Goal: Task Accomplishment & Management: Manage account settings

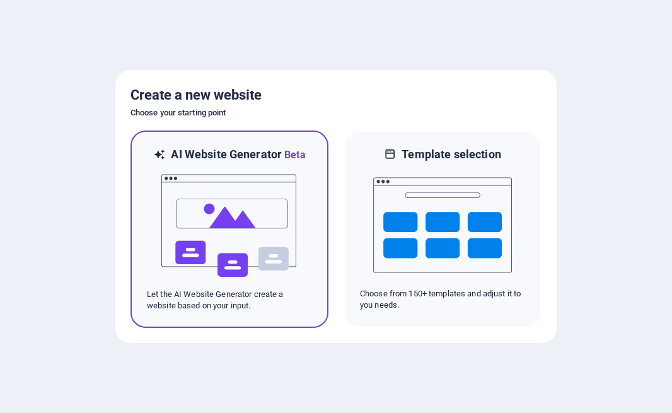
click at [224, 215] on img at bounding box center [229, 226] width 139 height 126
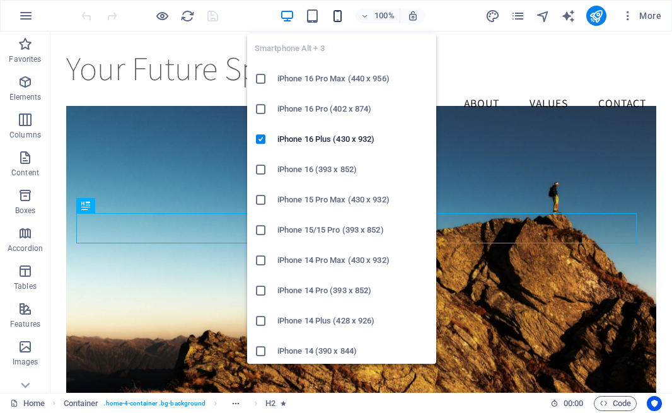
click at [338, 18] on icon "button" at bounding box center [337, 16] width 14 height 14
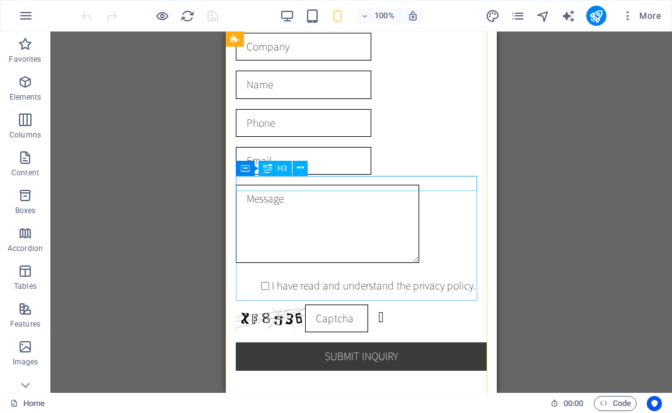
scroll to position [1982, 0]
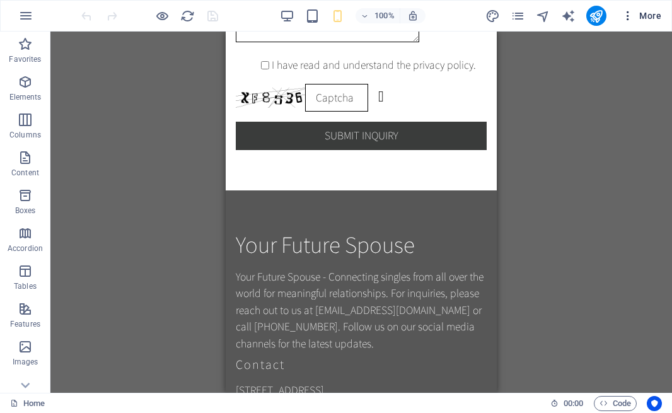
click at [630, 18] on icon "button" at bounding box center [627, 15] width 13 height 13
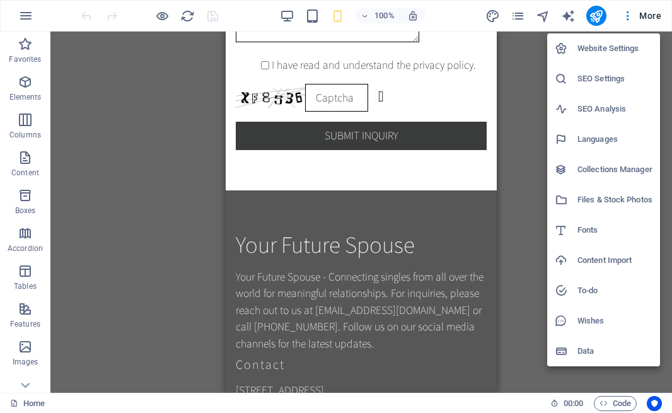
click at [25, 16] on div at bounding box center [336, 206] width 672 height 413
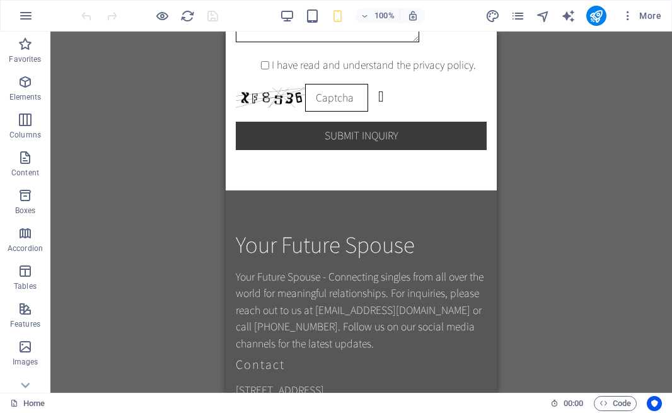
click at [25, 16] on icon "button" at bounding box center [25, 15] width 15 height 15
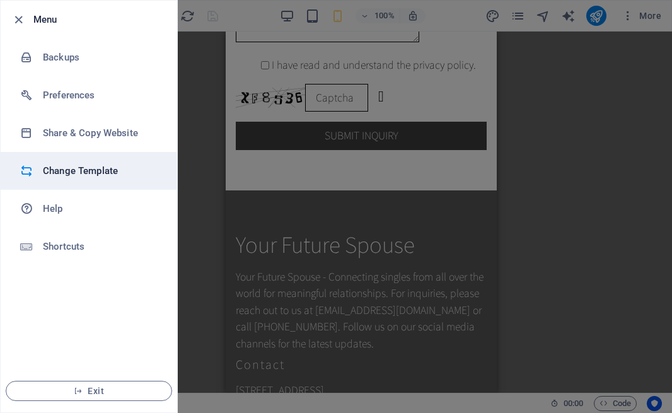
click at [61, 175] on h6 "Change Template" at bounding box center [101, 170] width 117 height 15
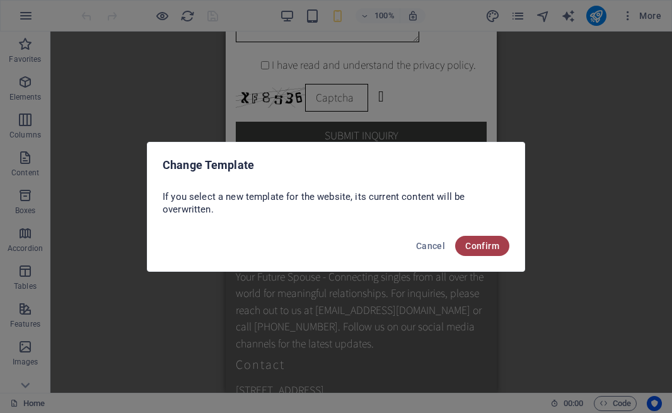
click at [486, 246] on span "Confirm" at bounding box center [482, 246] width 34 height 10
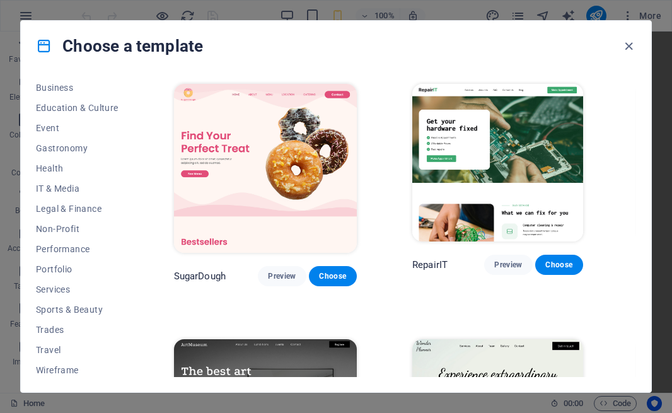
scroll to position [209, 0]
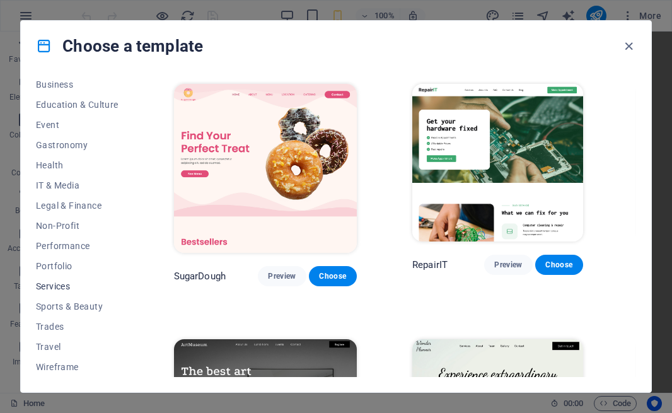
click at [52, 283] on span "Services" at bounding box center [77, 286] width 83 height 10
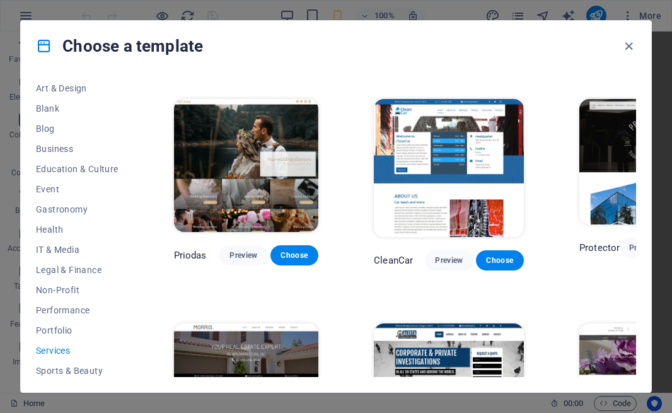
scroll to position [0, 0]
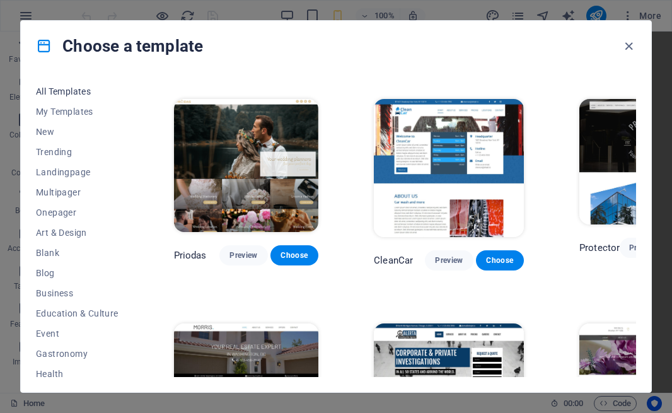
click at [47, 89] on span "All Templates" at bounding box center [77, 91] width 83 height 10
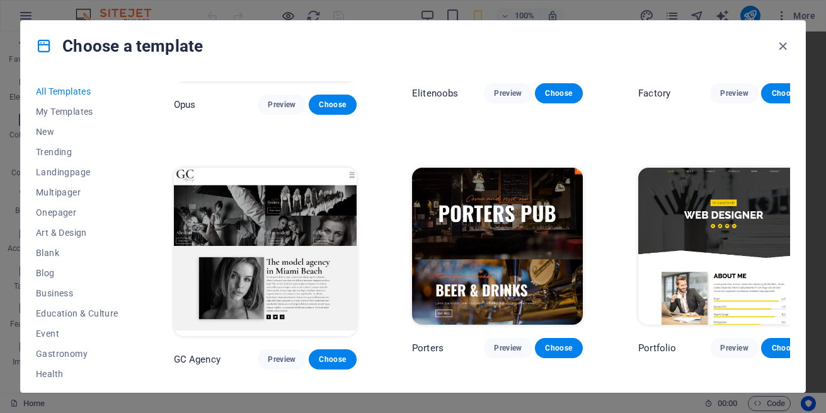
scroll to position [9072, 0]
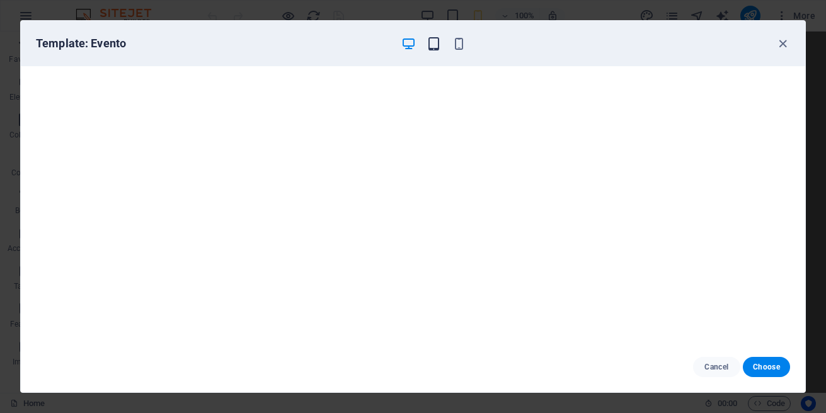
click at [434, 42] on icon "button" at bounding box center [433, 44] width 14 height 14
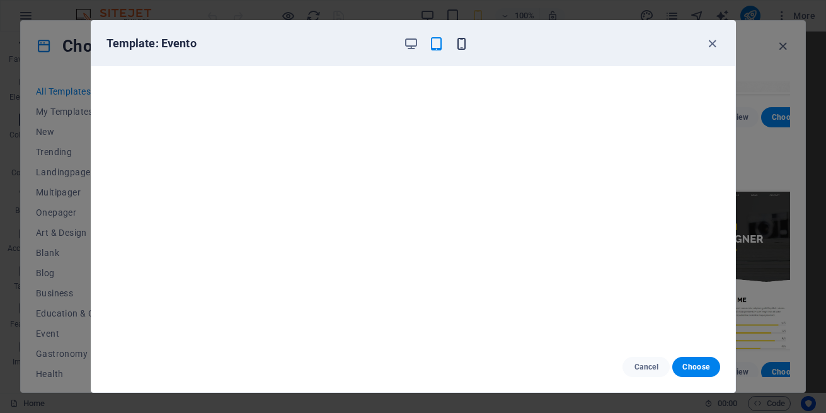
click at [467, 46] on icon "button" at bounding box center [461, 44] width 14 height 14
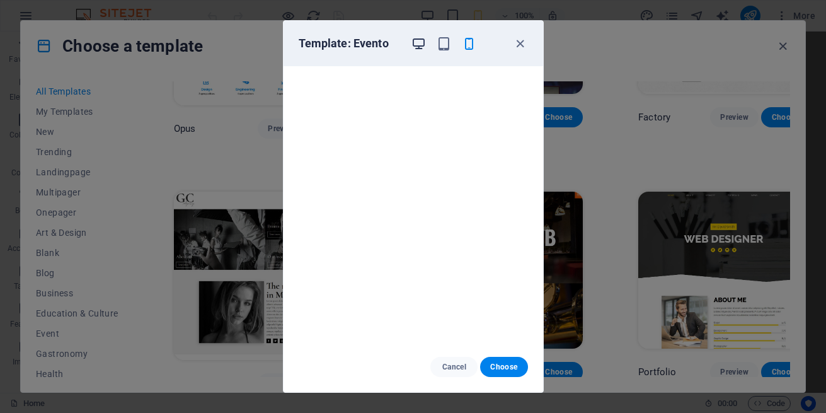
click at [423, 44] on icon "button" at bounding box center [418, 44] width 14 height 14
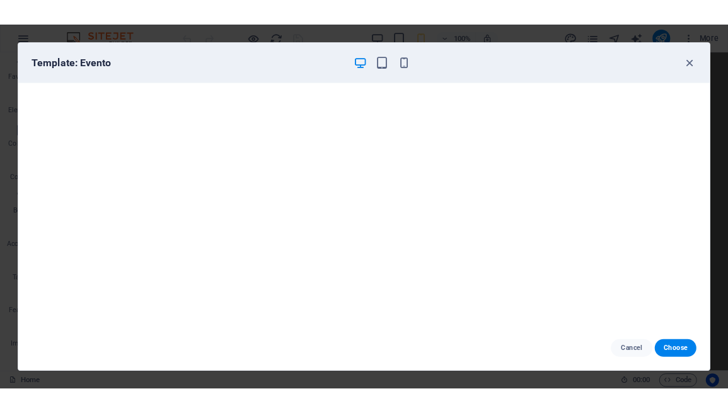
scroll to position [0, 0]
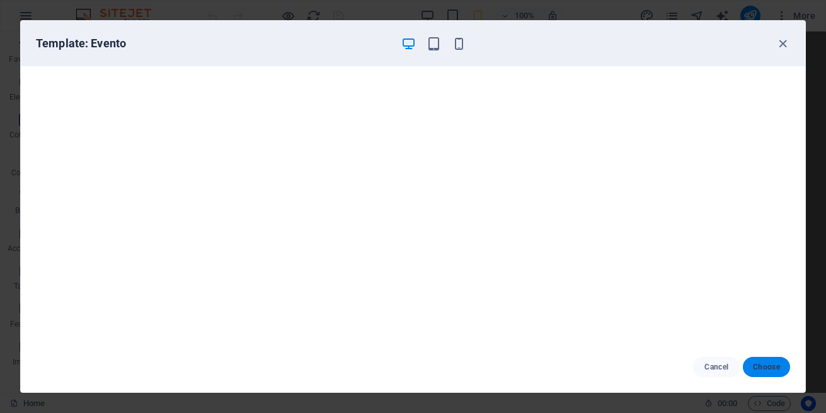
click at [671, 370] on span "Choose" at bounding box center [766, 367] width 27 height 10
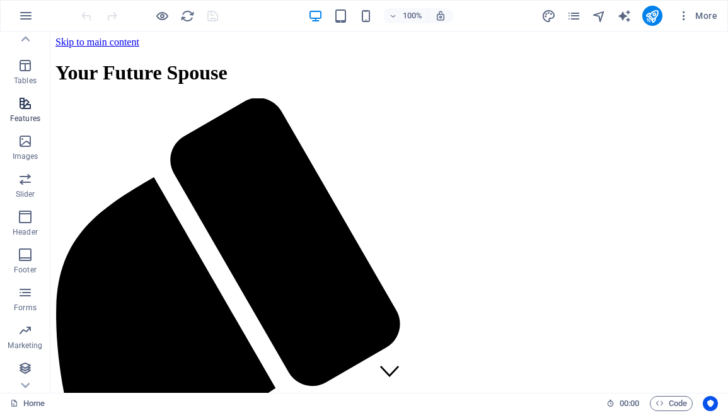
scroll to position [206, 0]
click at [27, 294] on icon "button" at bounding box center [25, 291] width 15 height 15
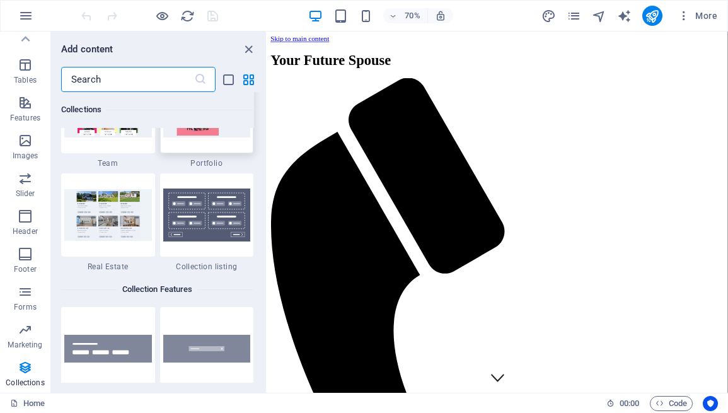
scroll to position [11377, 0]
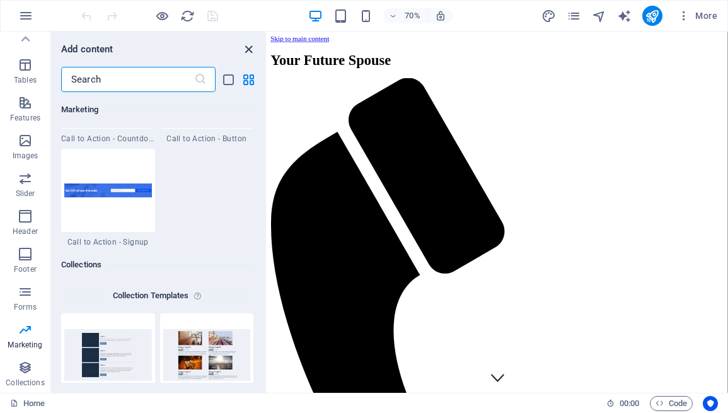
click at [248, 47] on icon "close panel" at bounding box center [248, 49] width 14 height 14
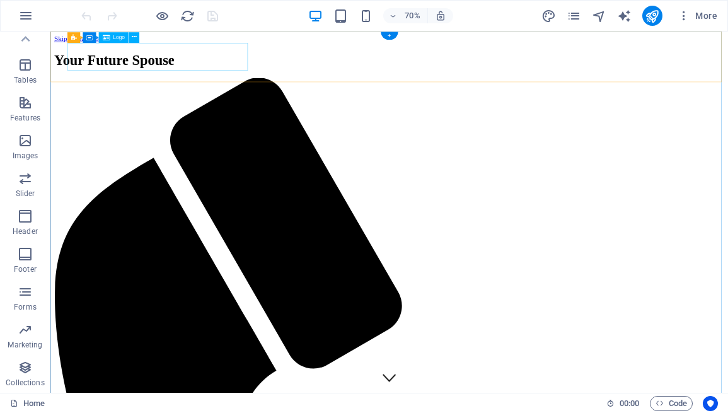
scroll to position [206, 0]
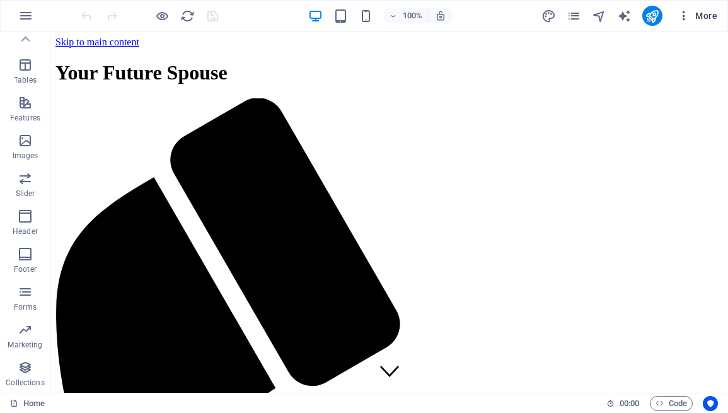
click at [683, 17] on icon "button" at bounding box center [683, 15] width 13 height 13
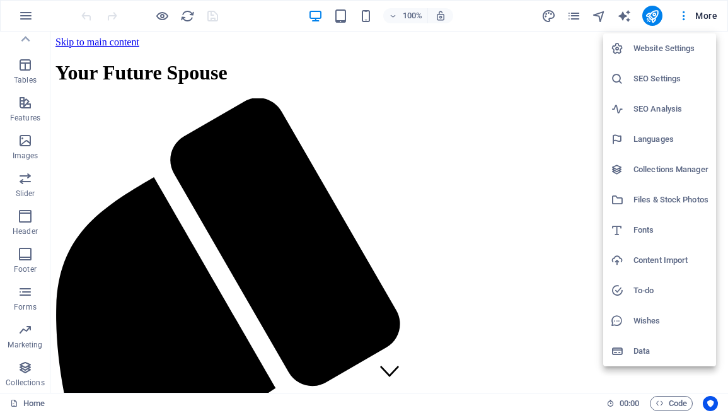
click at [509, 14] on div at bounding box center [364, 206] width 728 height 413
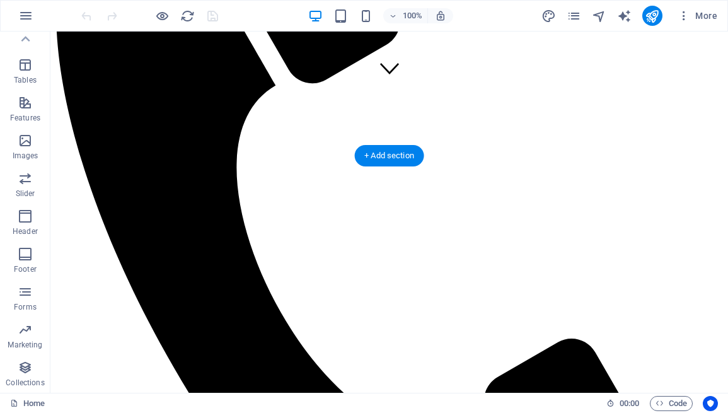
scroll to position [0, 0]
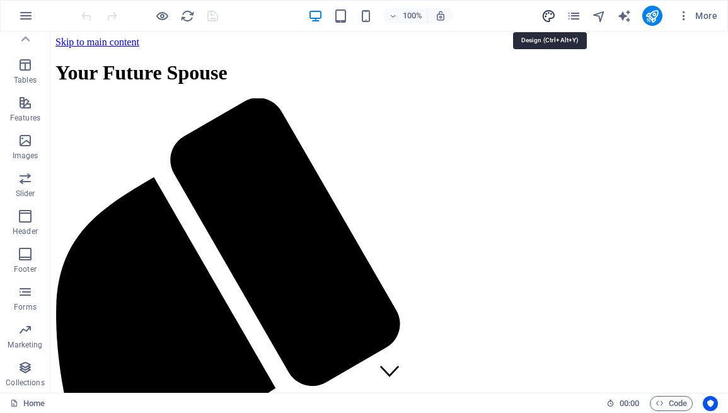
click at [547, 14] on icon "design" at bounding box center [548, 16] width 14 height 14
select select "rem"
select select "200"
select select "px"
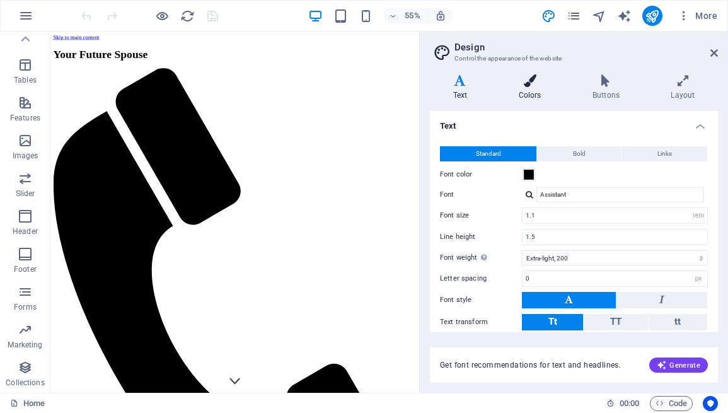
click at [524, 90] on h4 "Colors" at bounding box center [532, 87] width 74 height 26
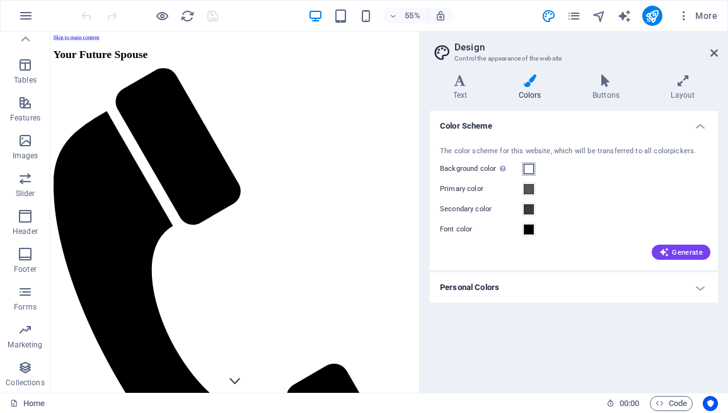
click at [529, 172] on span at bounding box center [528, 169] width 10 height 10
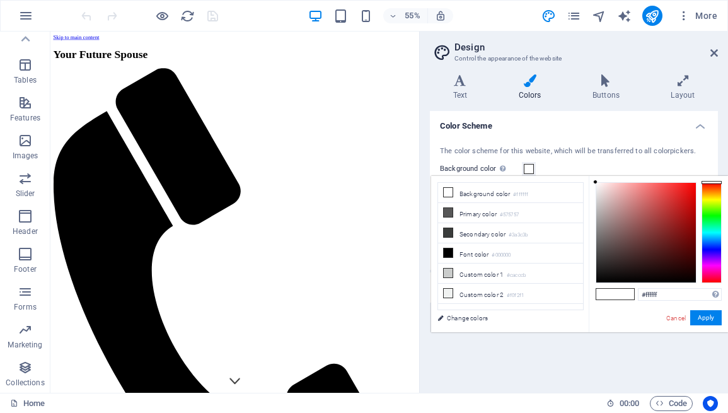
click at [606, 293] on span at bounding box center [605, 294] width 19 height 11
click at [608, 295] on span at bounding box center [605, 294] width 19 height 11
click at [621, 290] on span at bounding box center [624, 294] width 19 height 11
click at [611, 289] on span at bounding box center [605, 294] width 19 height 11
click at [688, 290] on input "#ffffff" at bounding box center [679, 294] width 84 height 13
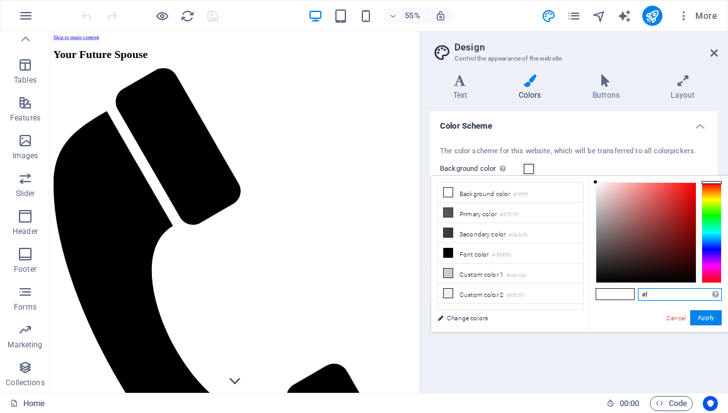
type input "#"
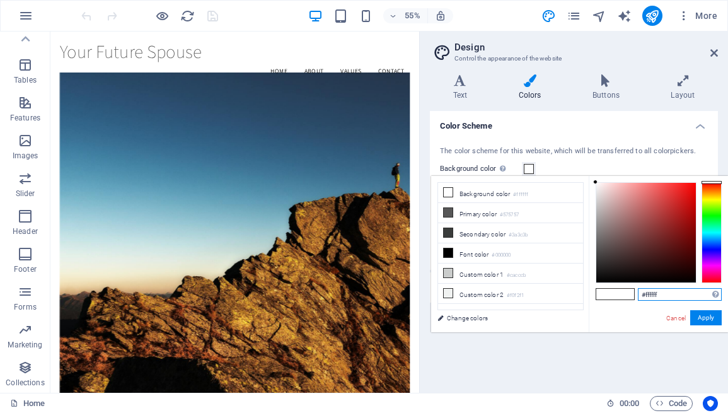
paste input "#b041b4"
click at [694, 292] on input "#fffff#b041b4f" at bounding box center [679, 294] width 84 height 13
type input "#"
paste input "#b041b4"
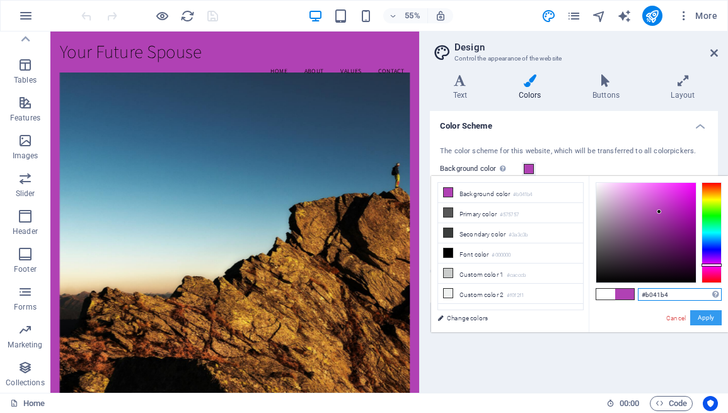
type input "#b041b4"
click at [710, 316] on button "Apply" at bounding box center [705, 317] width 31 height 15
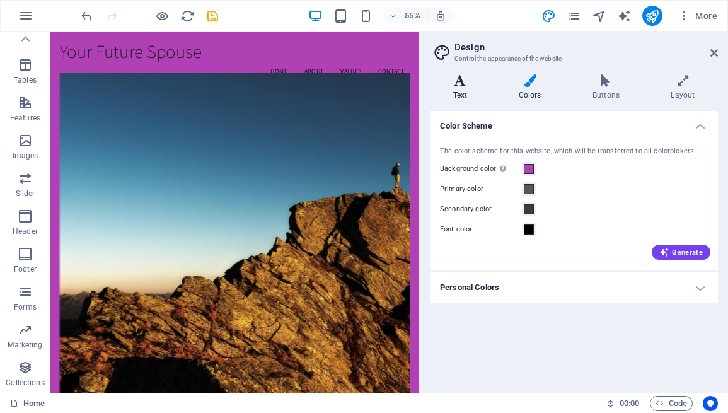
click at [469, 81] on icon at bounding box center [460, 80] width 60 height 13
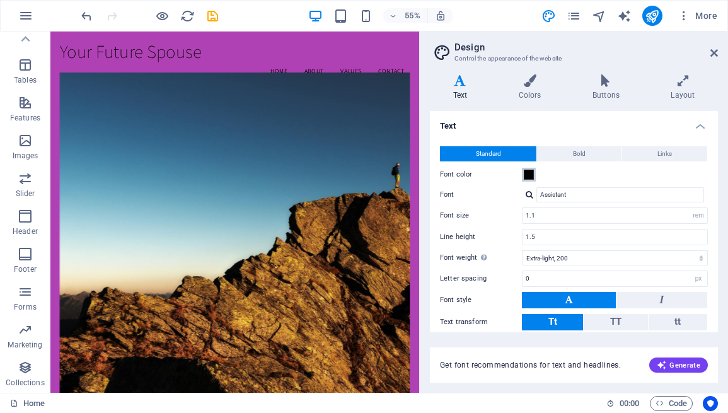
click at [528, 176] on span at bounding box center [528, 174] width 10 height 10
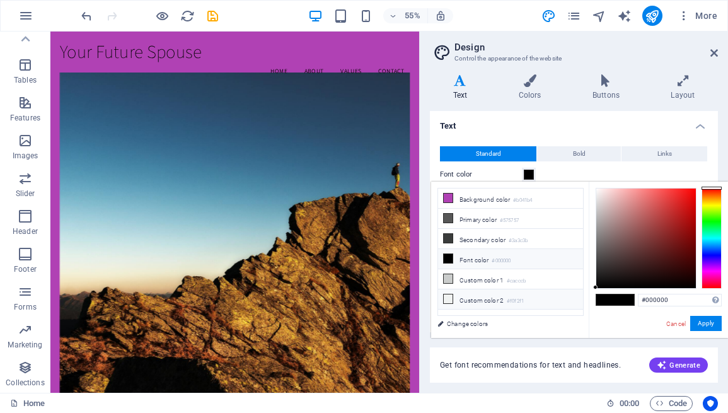
click at [446, 297] on icon at bounding box center [447, 298] width 9 height 9
type input "#f0f2f1"
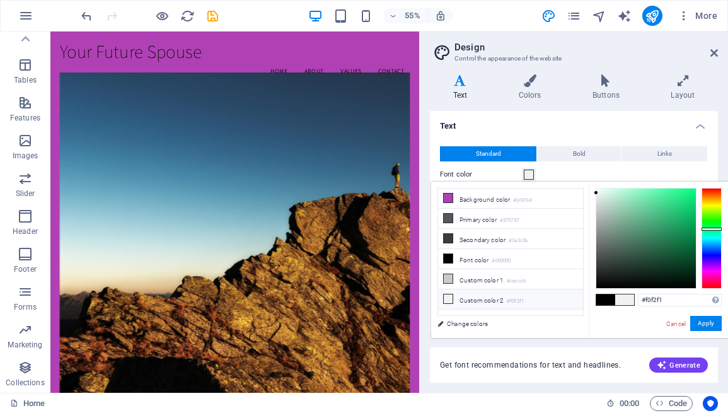
click at [627, 299] on span at bounding box center [624, 299] width 19 height 11
click at [709, 322] on button "Apply" at bounding box center [705, 323] width 31 height 15
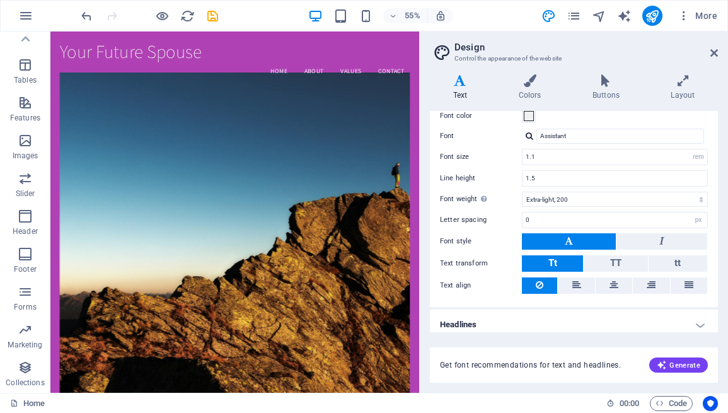
scroll to position [65, 0]
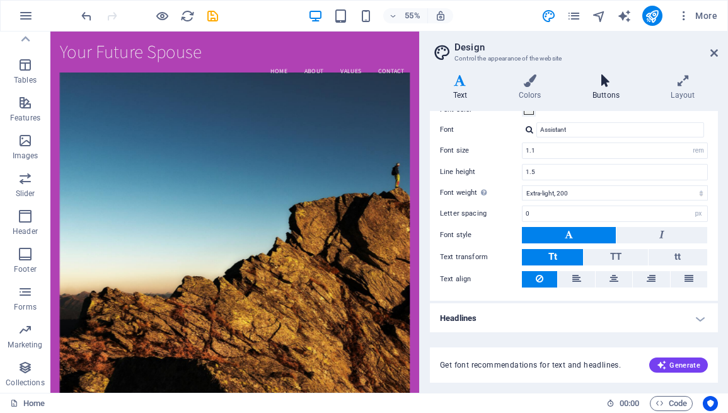
click at [612, 88] on h4 "Buttons" at bounding box center [608, 87] width 78 height 26
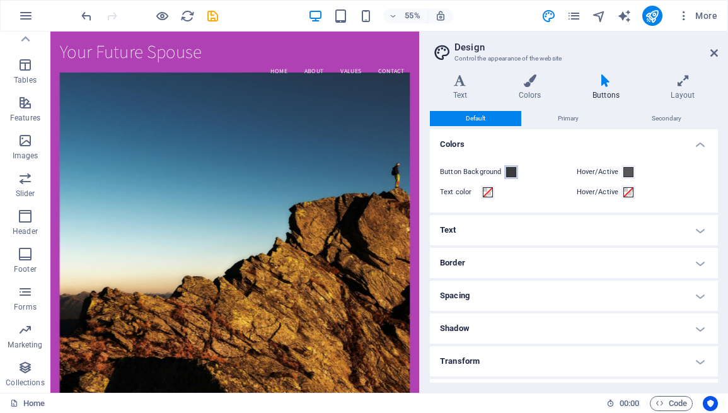
click at [510, 171] on span at bounding box center [511, 172] width 10 height 10
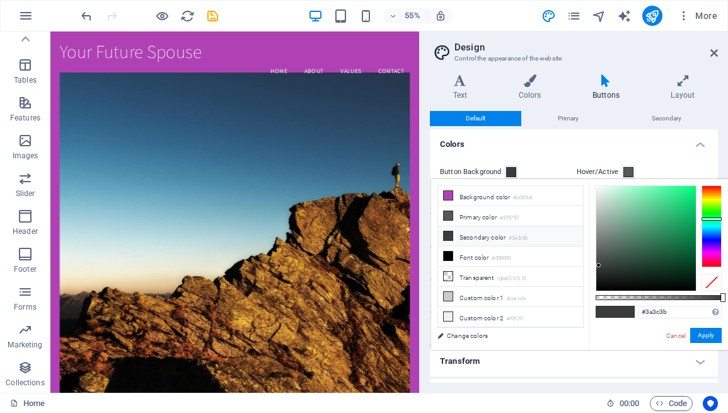
click at [619, 129] on div "Default Primary Secondary Colors Button Background Hover/Active Text color Hove…" at bounding box center [574, 246] width 288 height 271
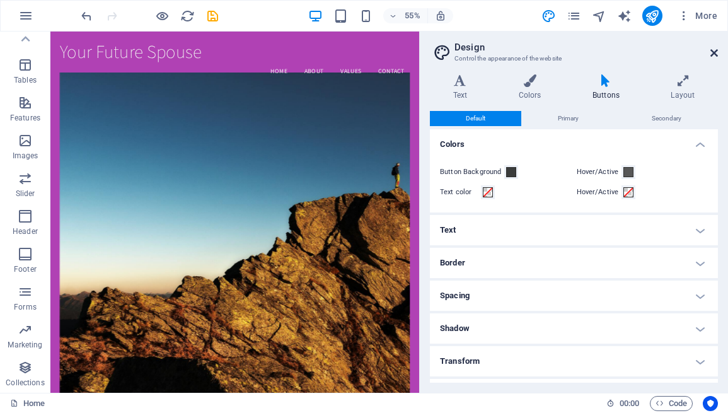
click at [714, 52] on icon at bounding box center [714, 53] width 8 height 10
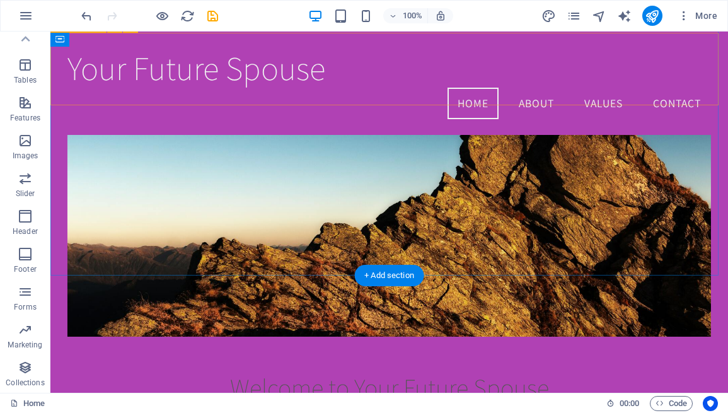
scroll to position [0, 0]
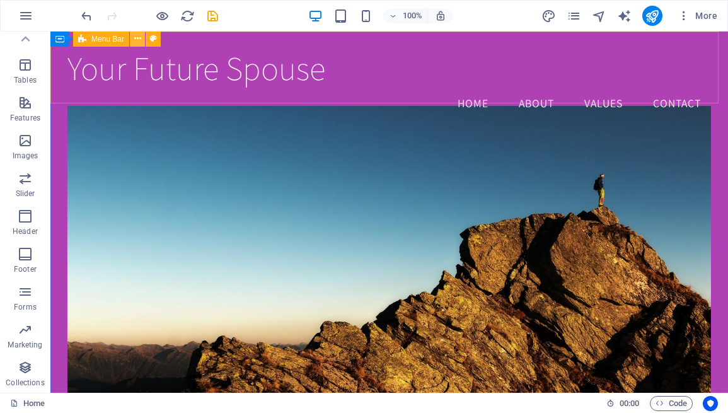
click at [139, 40] on icon at bounding box center [137, 38] width 7 height 13
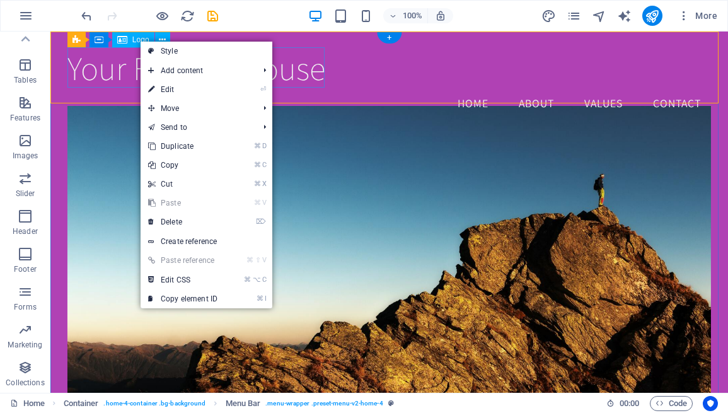
click at [104, 79] on div "Your Future Spouse" at bounding box center [388, 68] width 643 height 40
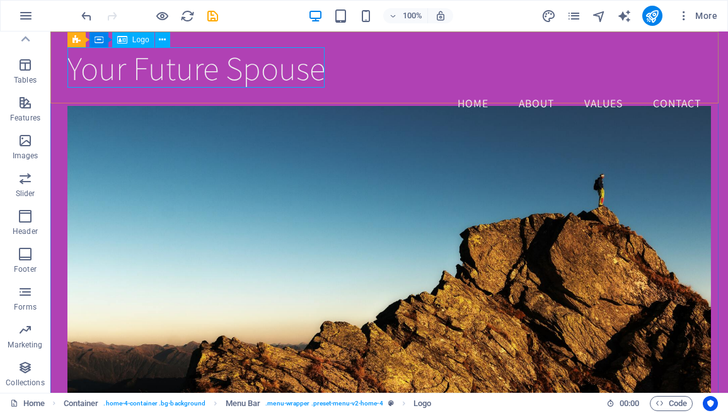
click at [142, 41] on span "Logo" at bounding box center [140, 40] width 17 height 8
click at [25, 152] on p "Images" at bounding box center [26, 156] width 26 height 10
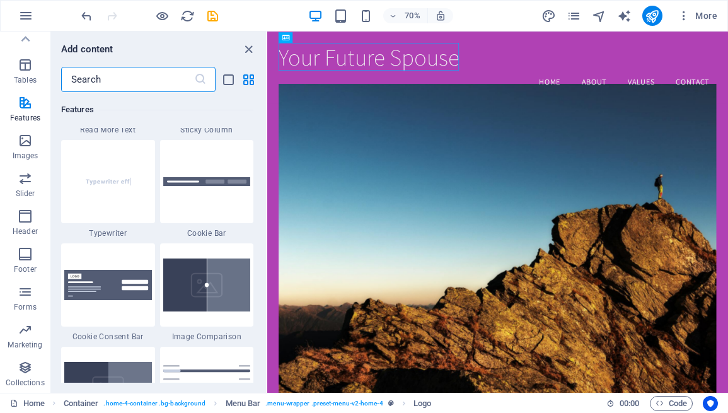
scroll to position [5022, 0]
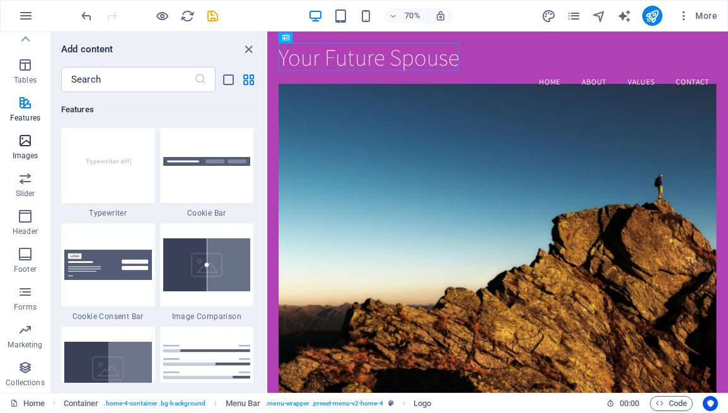
click at [31, 147] on icon "button" at bounding box center [25, 140] width 15 height 15
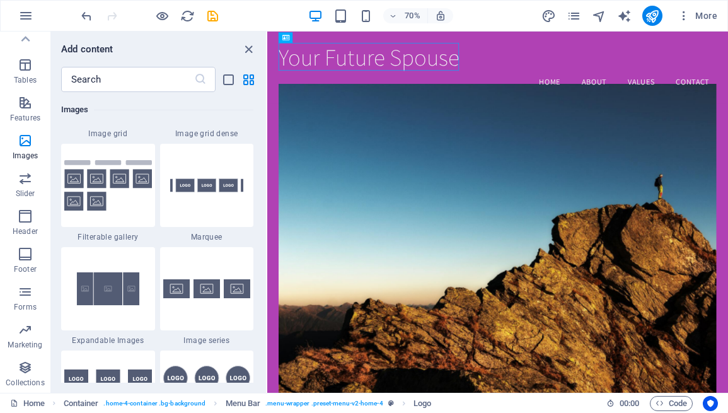
scroll to position [6864, 0]
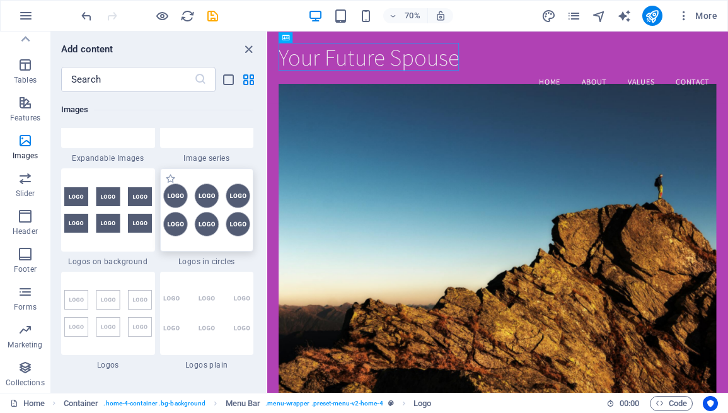
click at [209, 236] on img at bounding box center [207, 209] width 88 height 53
click at [267, 304] on div "Drag here to replace the existing content. Press “Ctrl” if you want to create a…" at bounding box center [497, 211] width 460 height 361
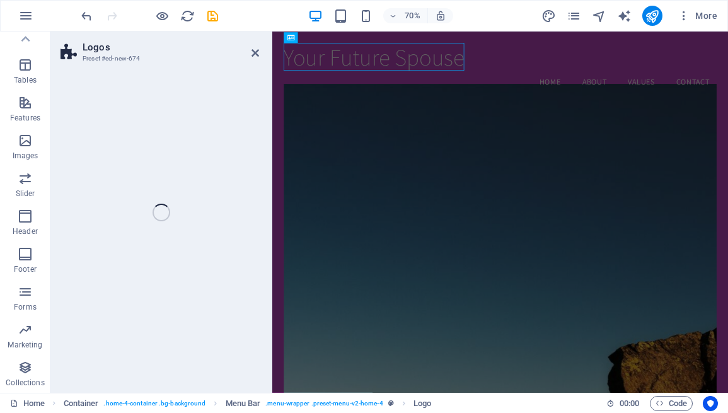
click at [197, 295] on div "Logos Preset #ed-new-674 Drag here to replace the existing content. Press “Ctrl…" at bounding box center [388, 211] width 677 height 361
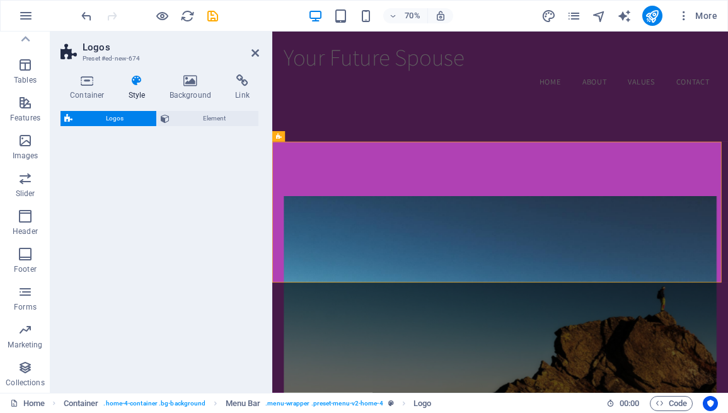
select select "rem"
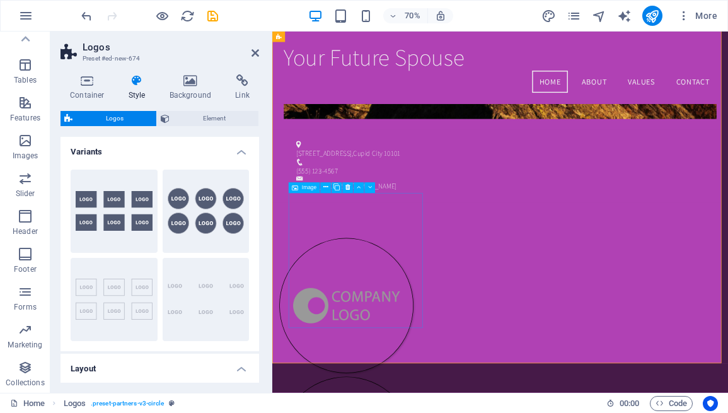
scroll to position [400, 0]
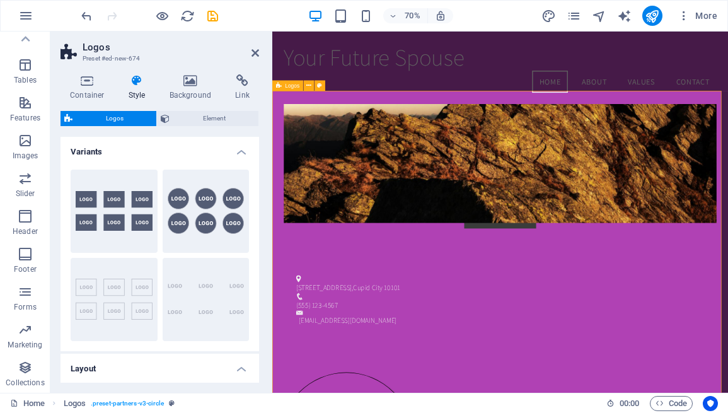
click at [349, 120] on icon at bounding box center [347, 121] width 5 height 9
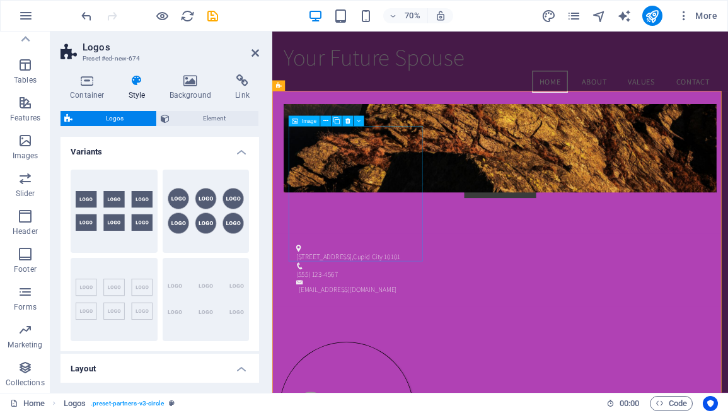
click at [350, 121] on button at bounding box center [348, 121] width 11 height 11
click at [348, 122] on icon at bounding box center [347, 121] width 5 height 9
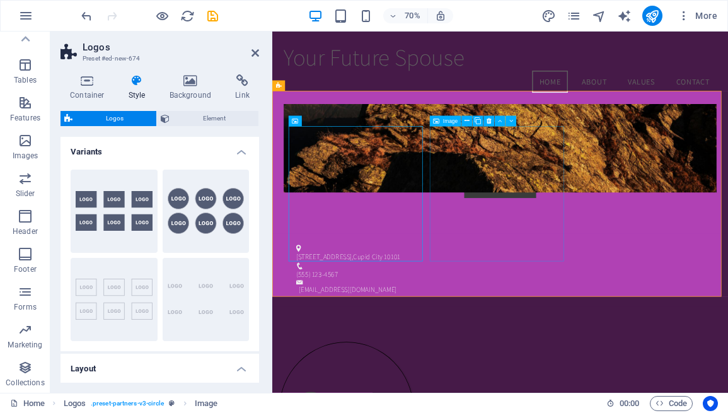
click at [490, 122] on icon at bounding box center [488, 121] width 5 height 9
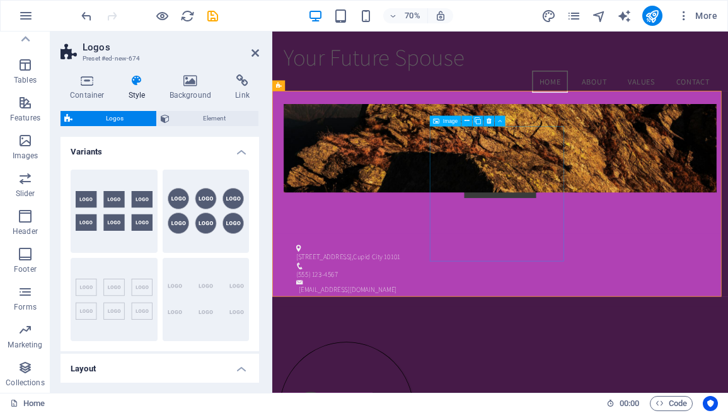
click at [491, 122] on button at bounding box center [489, 121] width 11 height 11
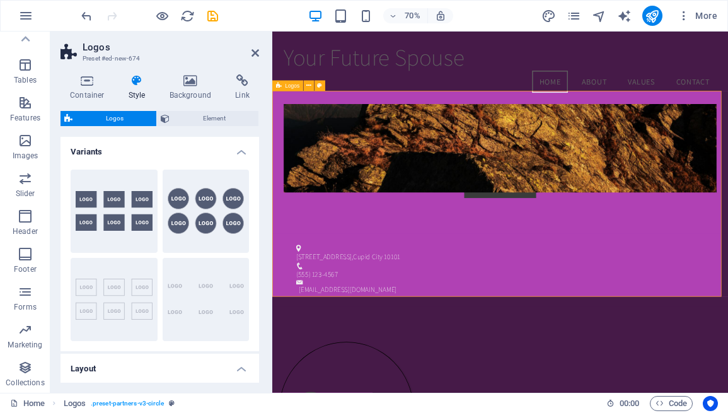
click at [295, 88] on span "Logos" at bounding box center [292, 85] width 14 height 5
click at [323, 88] on button at bounding box center [319, 86] width 11 height 11
click at [255, 52] on icon at bounding box center [255, 53] width 8 height 10
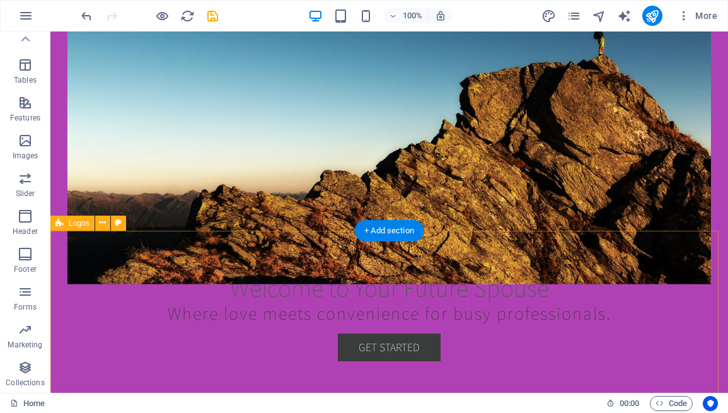
scroll to position [312, 0]
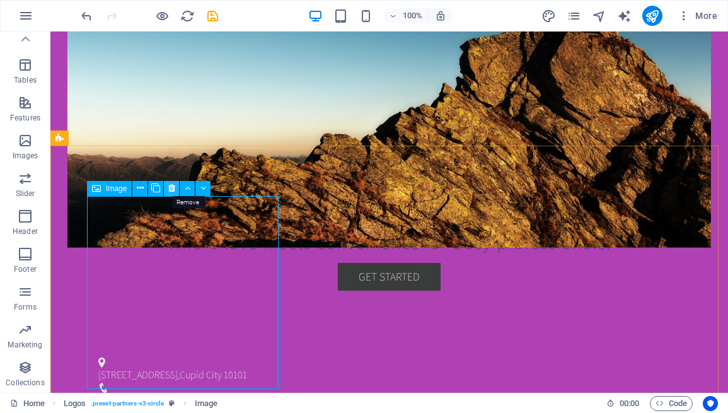
click at [175, 188] on button at bounding box center [171, 188] width 15 height 15
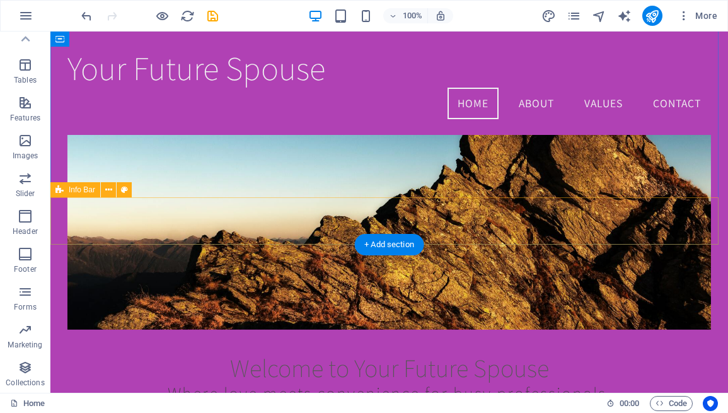
scroll to position [0, 0]
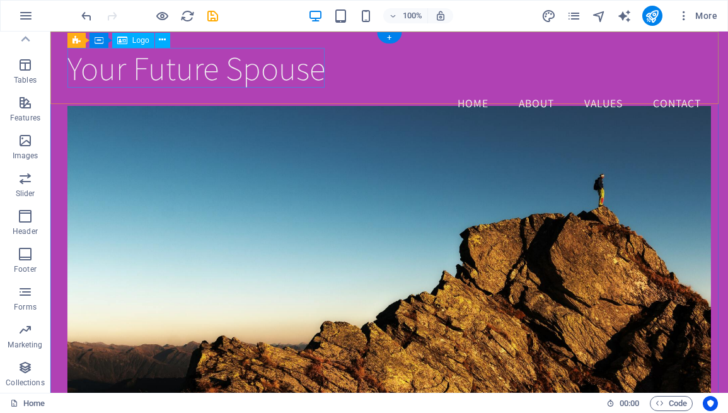
click at [146, 57] on div "Your Future Spouse" at bounding box center [388, 68] width 643 height 40
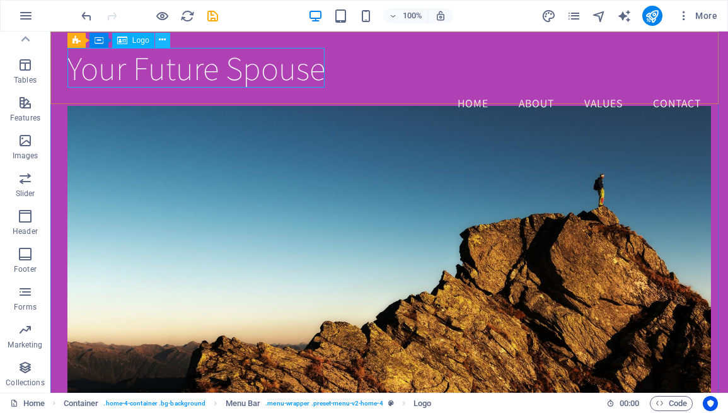
click at [162, 42] on icon at bounding box center [162, 39] width 7 height 13
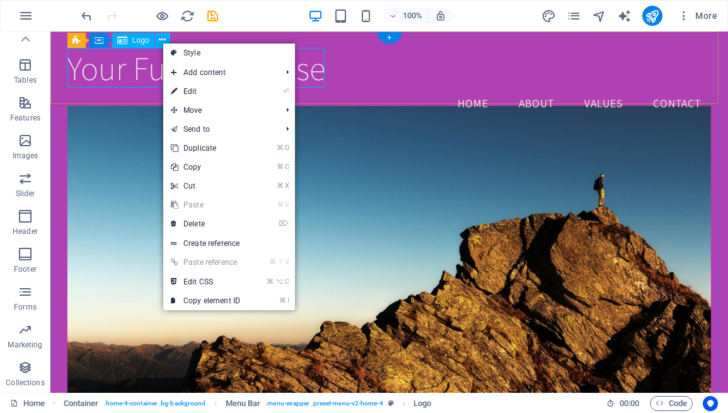
click at [127, 64] on div "Your Future Spouse" at bounding box center [388, 68] width 643 height 40
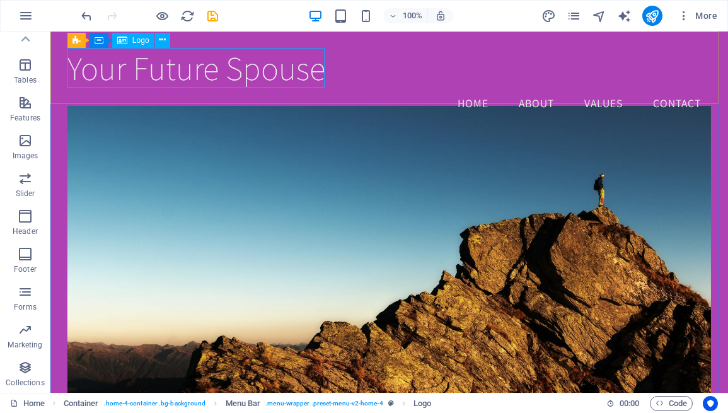
click at [131, 45] on div "Logo" at bounding box center [133, 40] width 42 height 15
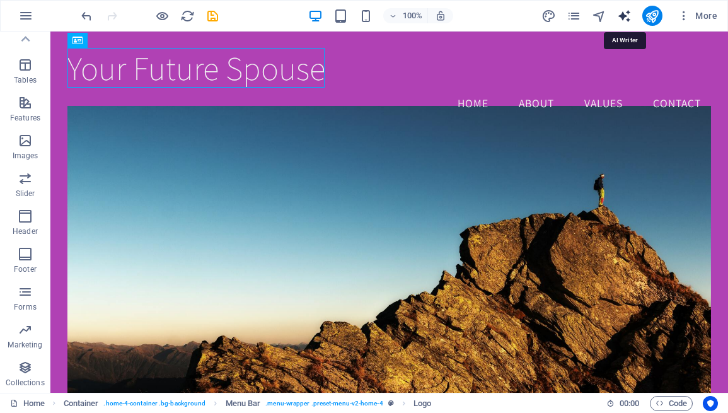
click at [626, 18] on icon "text_generator" at bounding box center [624, 16] width 14 height 14
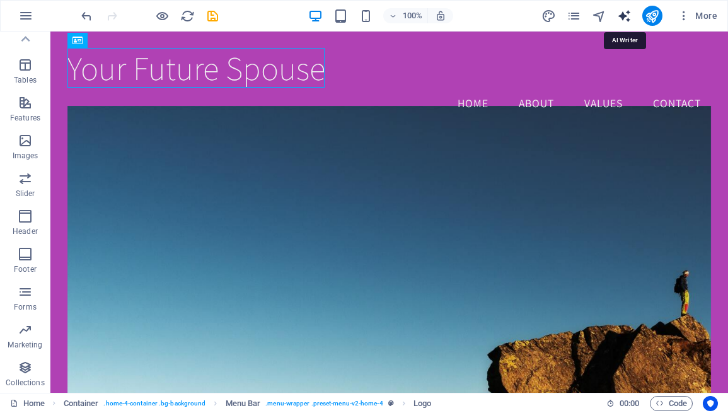
select select "English"
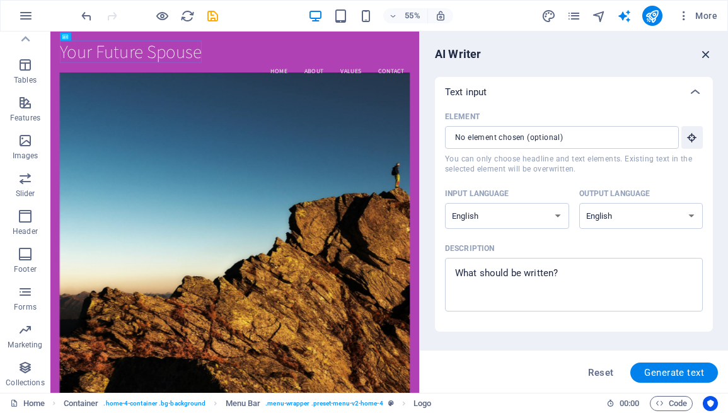
click at [704, 55] on icon "button" at bounding box center [706, 54] width 14 height 14
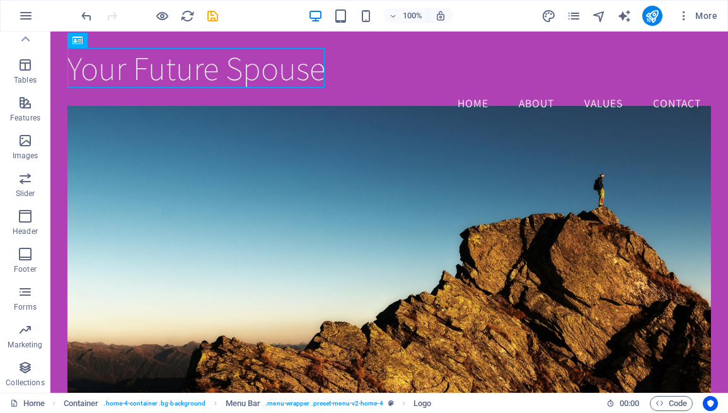
click at [512, 26] on div "100% More" at bounding box center [364, 16] width 726 height 30
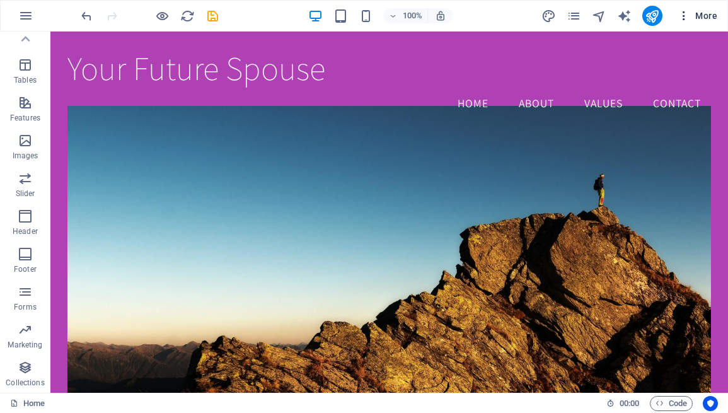
click at [706, 16] on span "More" at bounding box center [697, 15] width 40 height 13
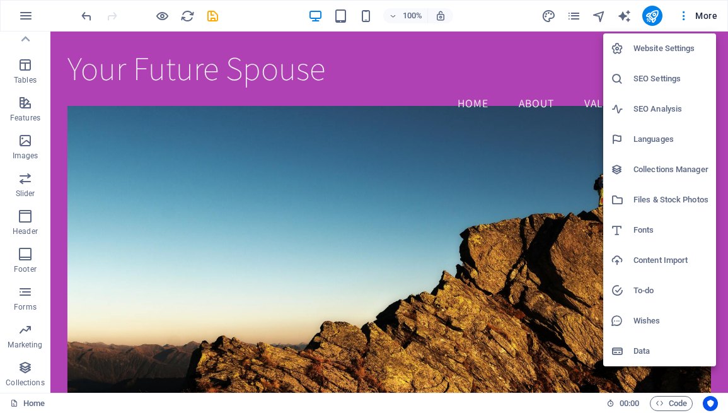
click at [488, 10] on div at bounding box center [364, 206] width 728 height 413
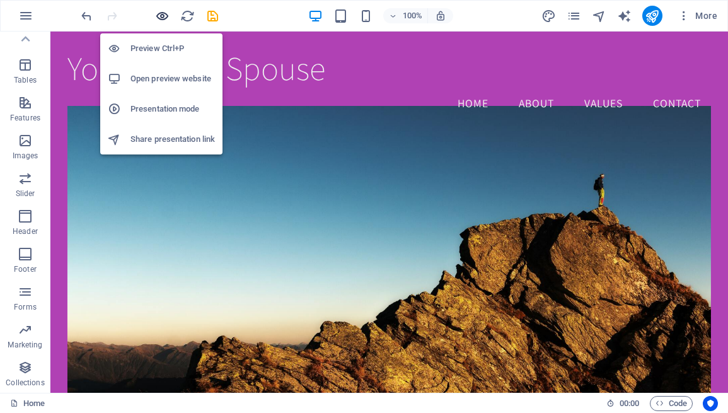
click at [163, 15] on icon "button" at bounding box center [162, 16] width 14 height 14
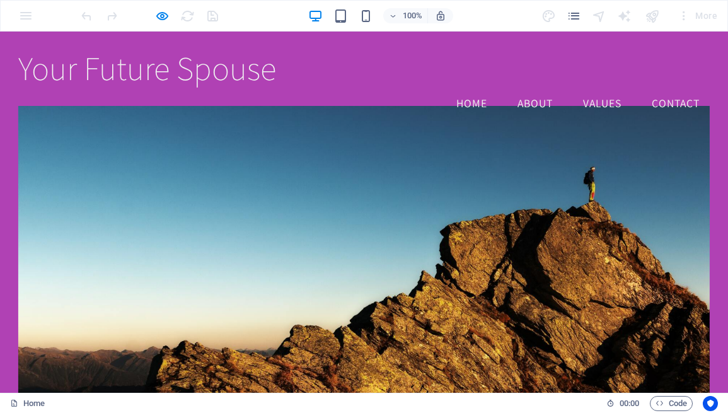
click at [458, 88] on link "Home" at bounding box center [471, 103] width 51 height 31
click at [534, 88] on link "About" at bounding box center [534, 103] width 55 height 31
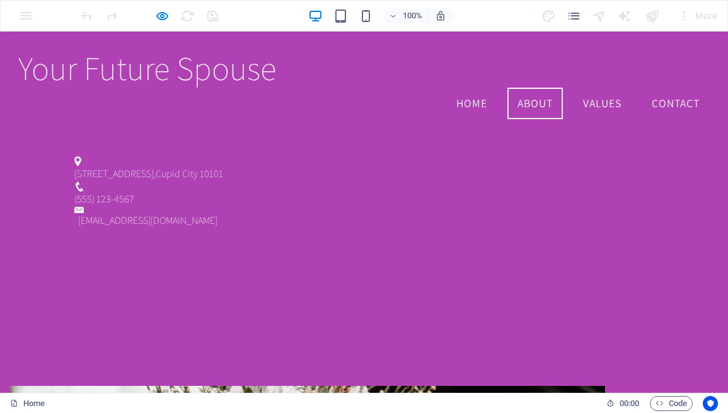
scroll to position [396, 0]
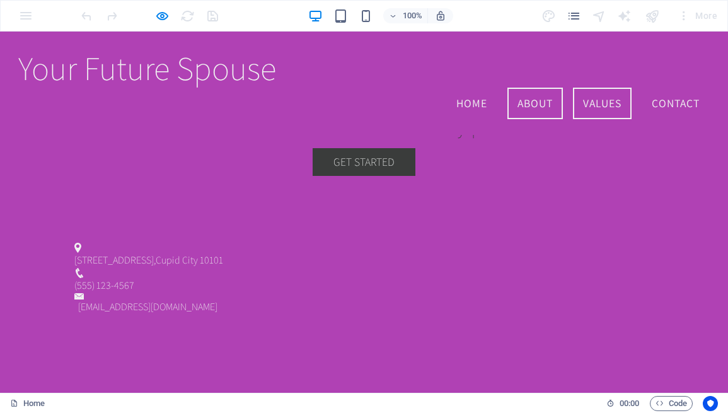
click at [577, 88] on link "Values" at bounding box center [602, 103] width 59 height 31
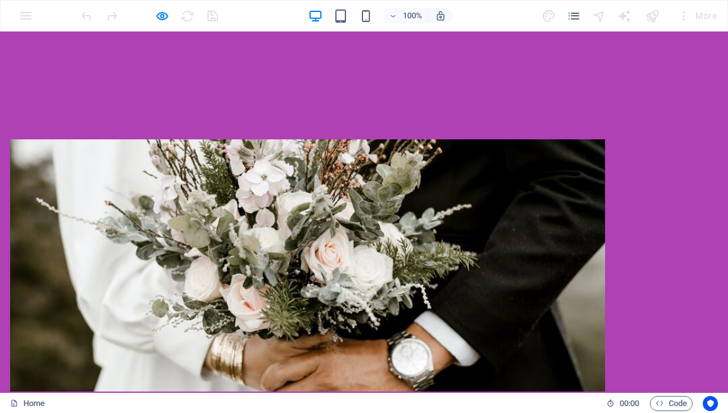
scroll to position [869, 0]
